Goal: Navigation & Orientation: Find specific page/section

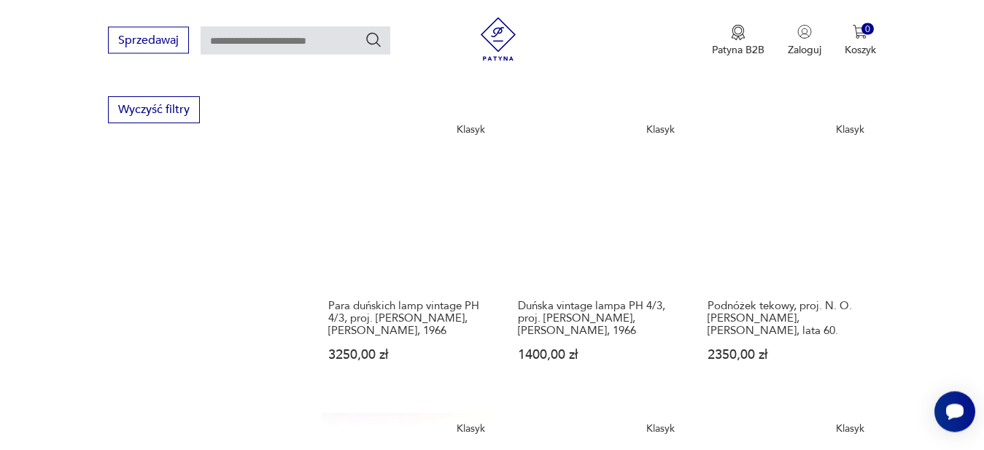
scroll to position [486, 0]
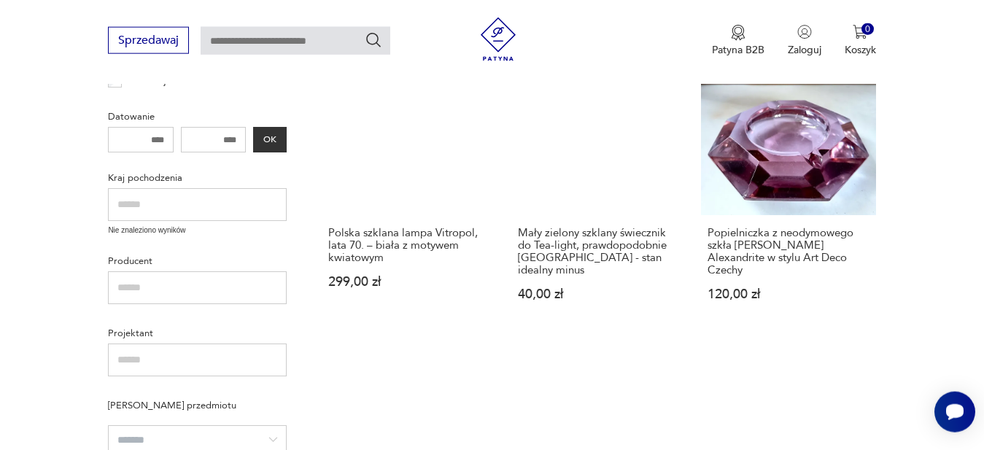
scroll to position [595, 0]
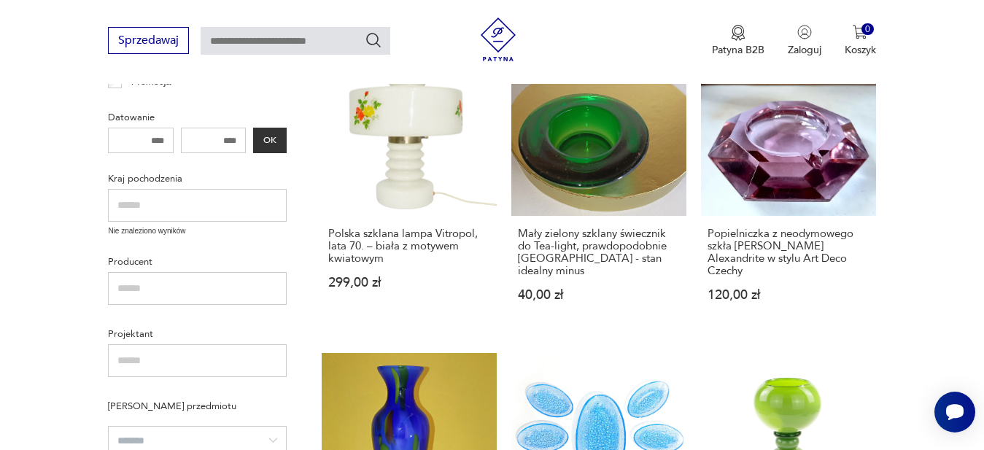
click at [176, 205] on input "text" at bounding box center [197, 205] width 179 height 33
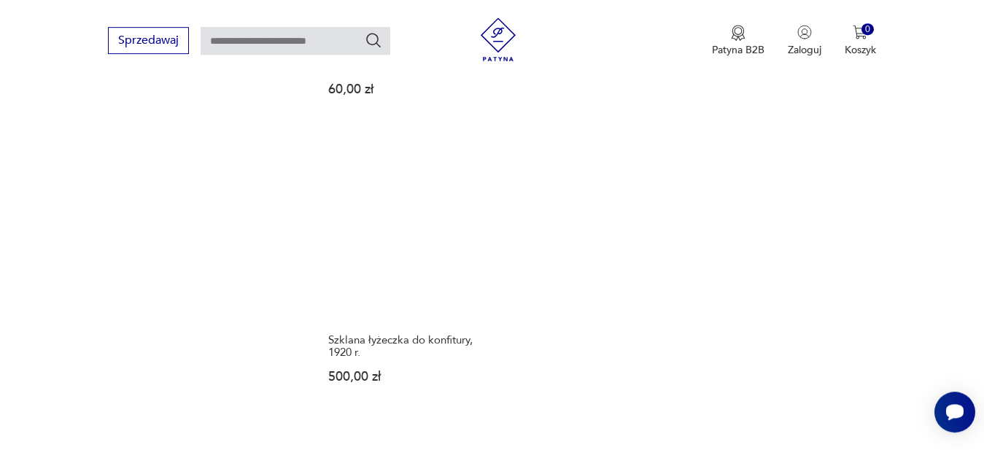
scroll to position [1785, 0]
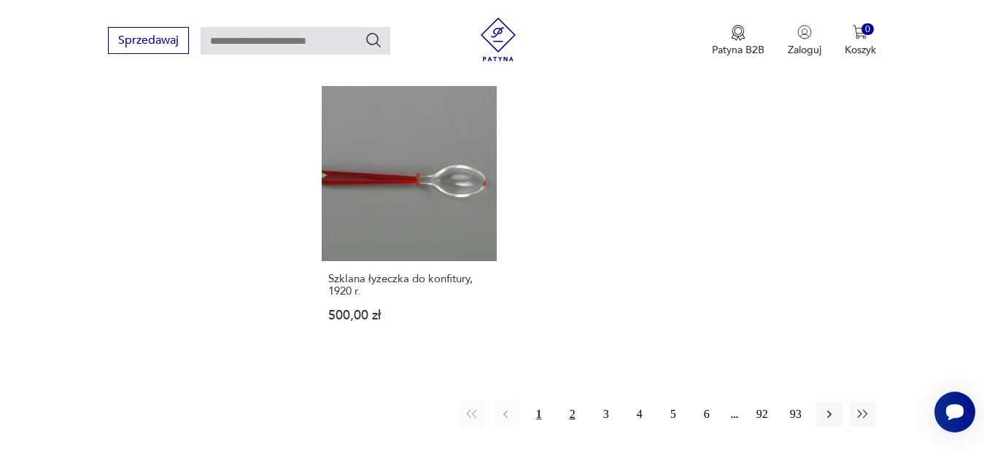
click at [568, 401] on button "2" at bounding box center [572, 414] width 26 height 26
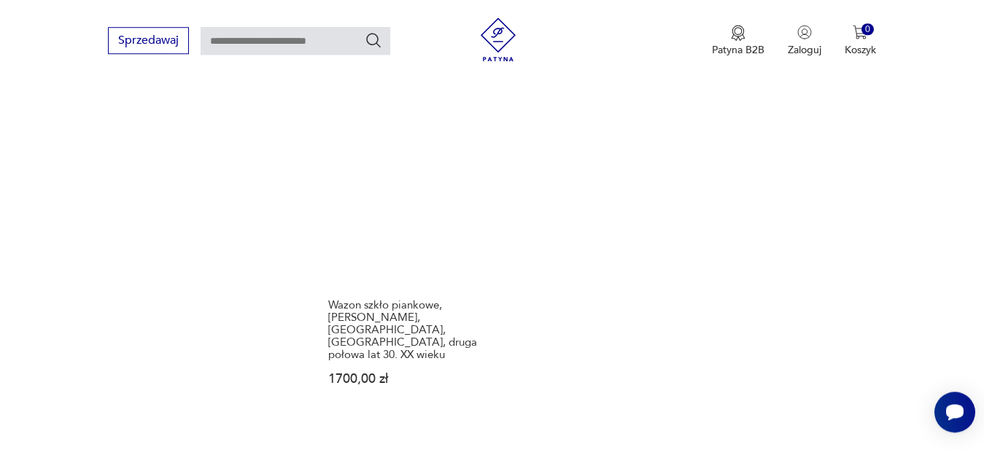
scroll to position [1841, 0]
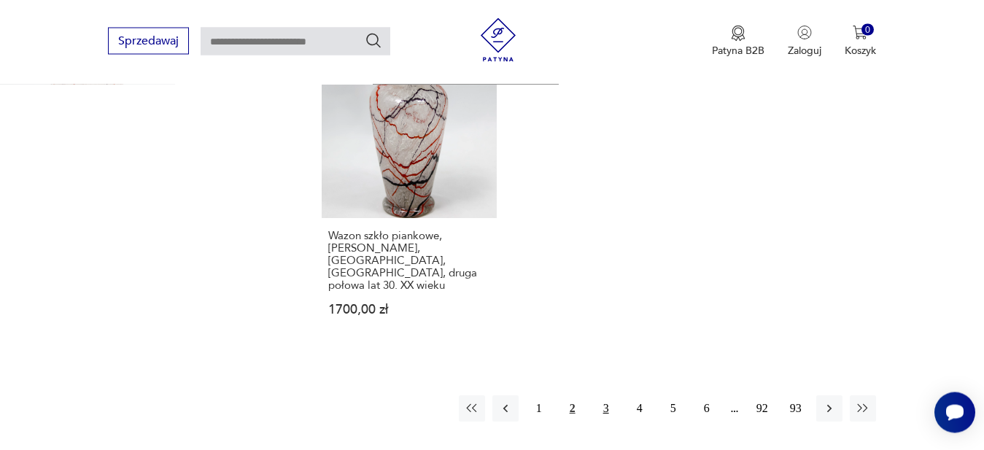
click at [608, 395] on button "3" at bounding box center [606, 408] width 26 height 26
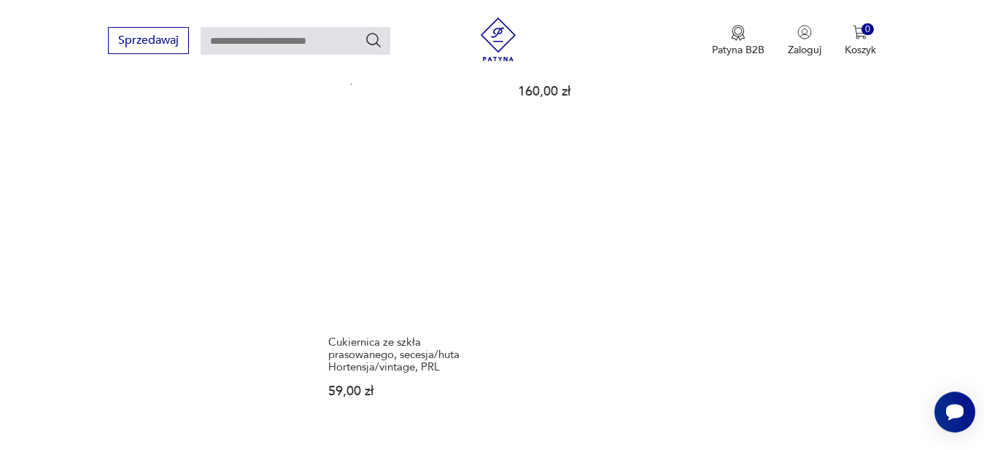
scroll to position [1841, 0]
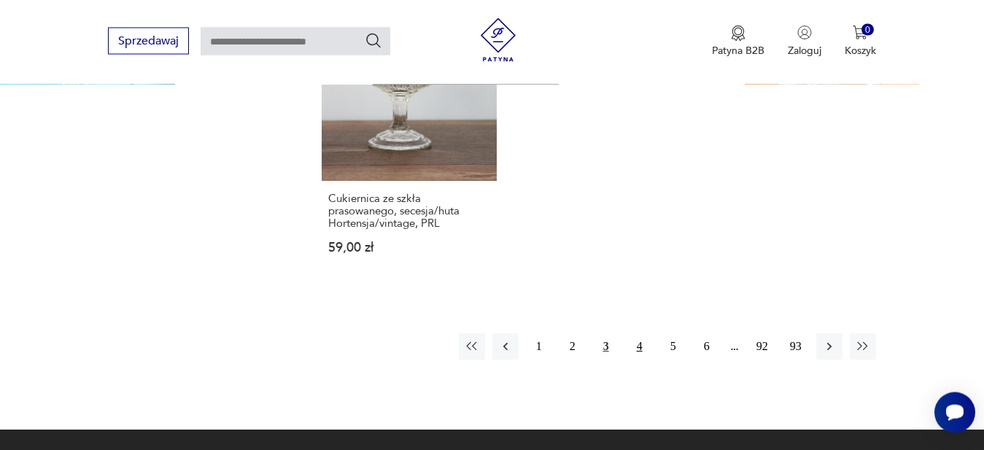
click at [639, 333] on button "4" at bounding box center [639, 346] width 26 height 26
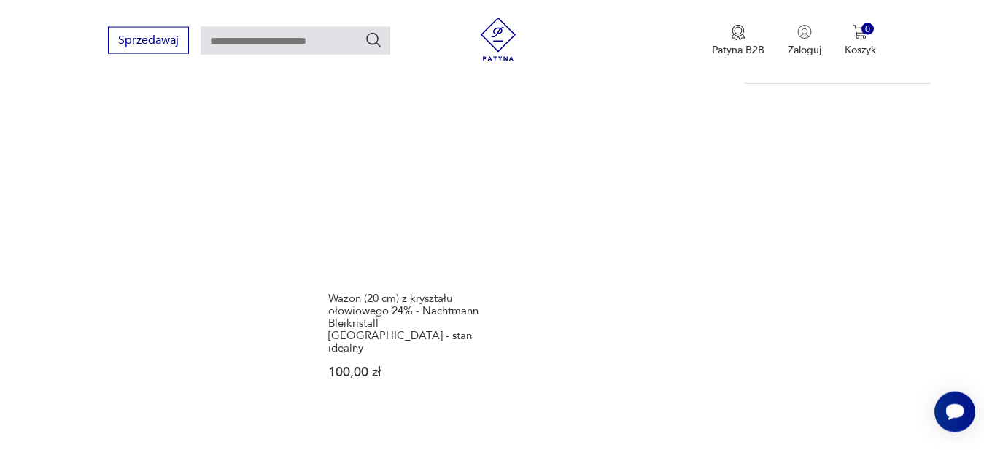
scroll to position [1766, 0]
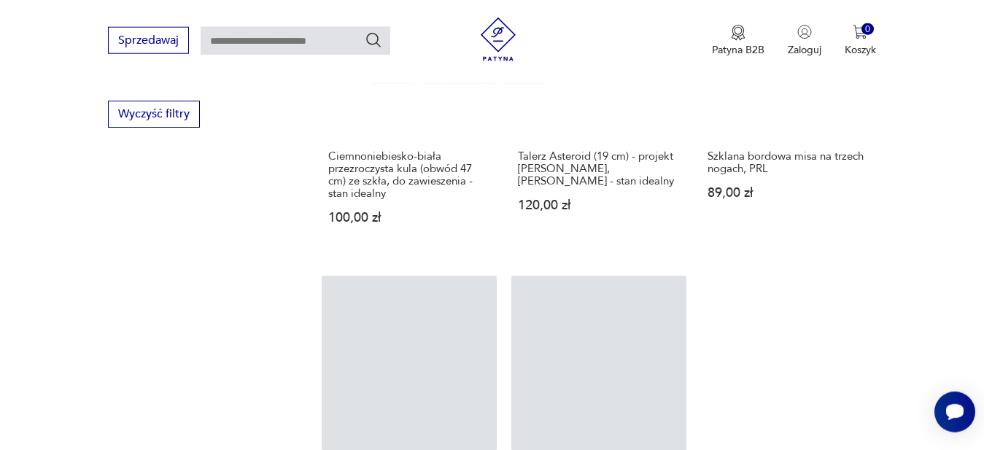
scroll to position [1097, 0]
